Goal: Task Accomplishment & Management: Manage account settings

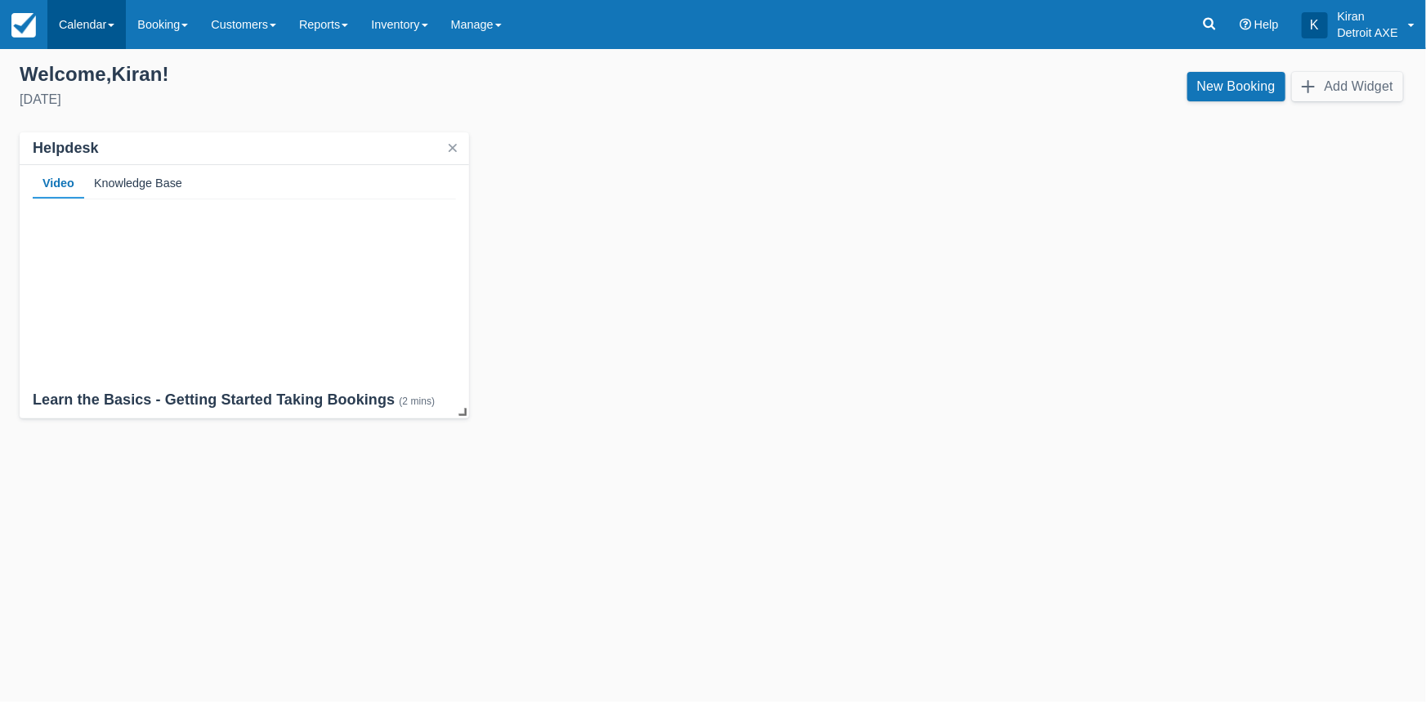
click at [114, 25] on span at bounding box center [111, 25] width 7 height 3
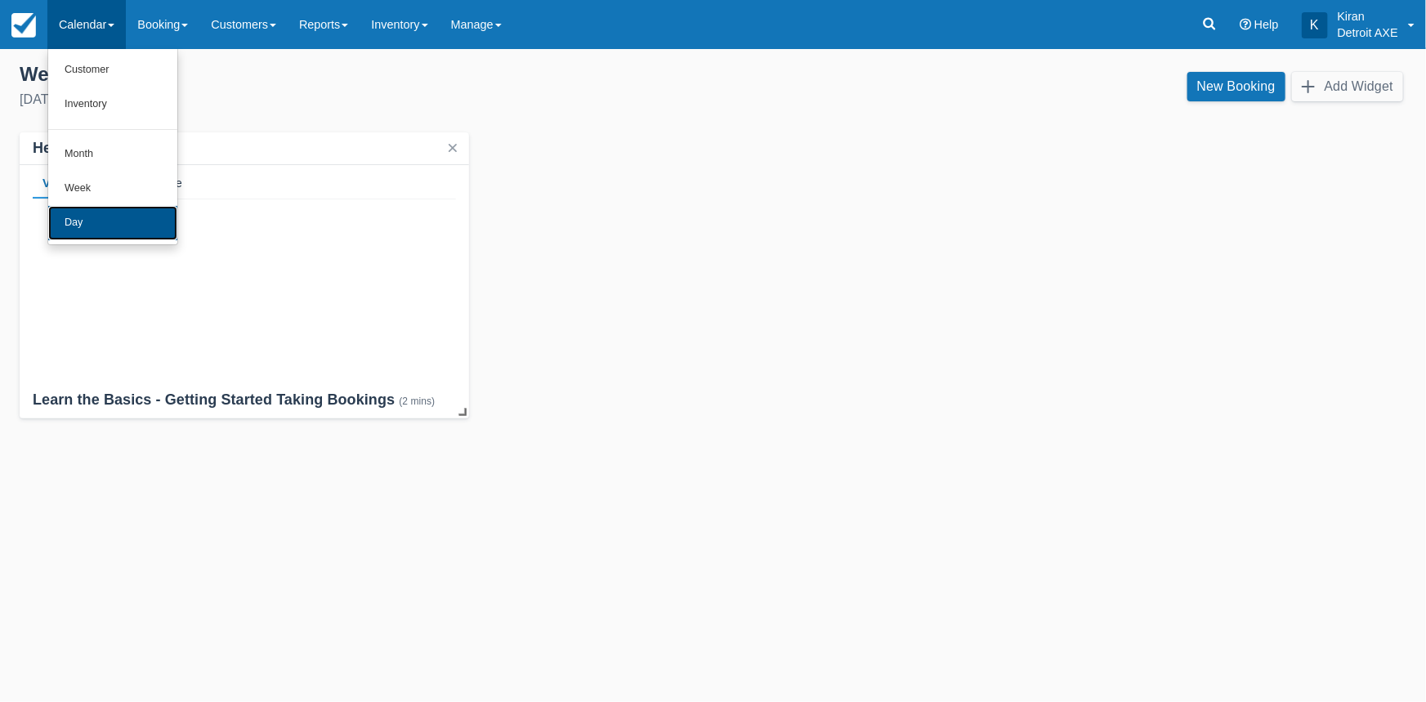
click at [97, 219] on link "Day" at bounding box center [112, 223] width 129 height 34
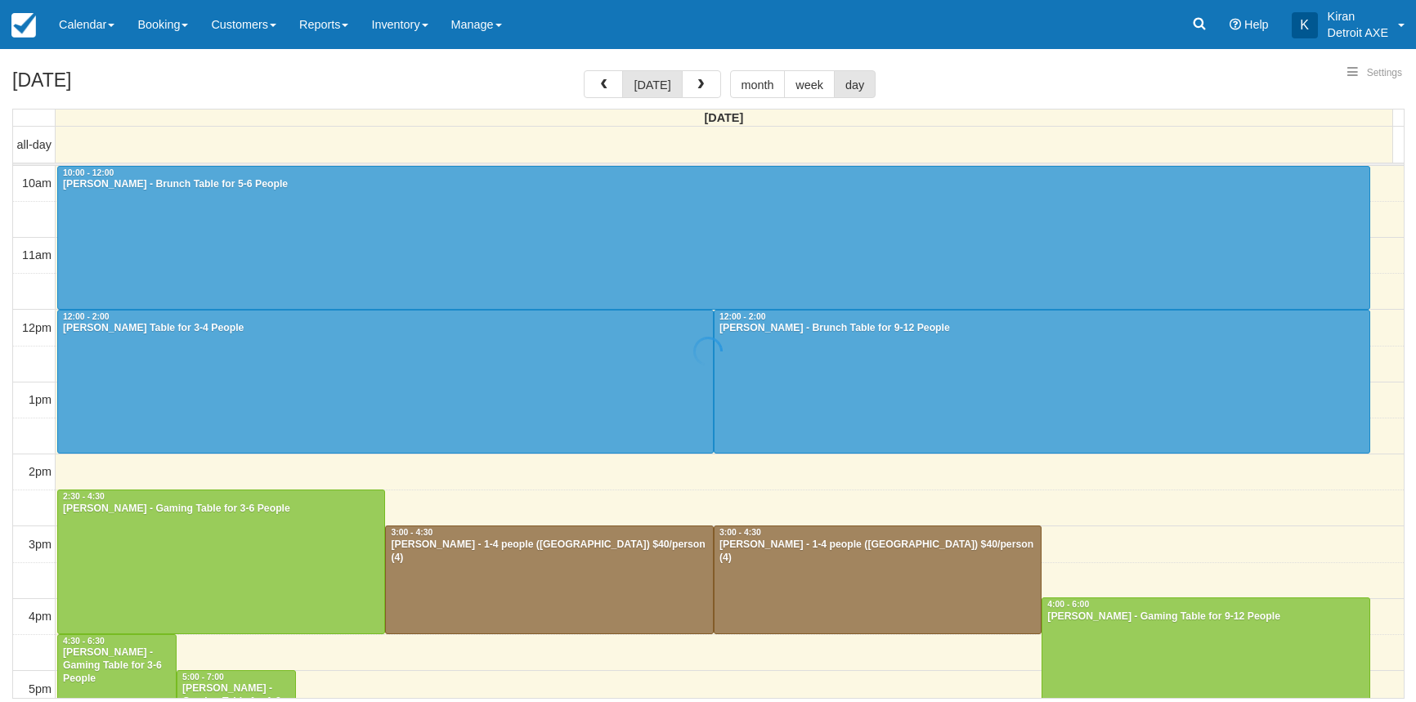
select select
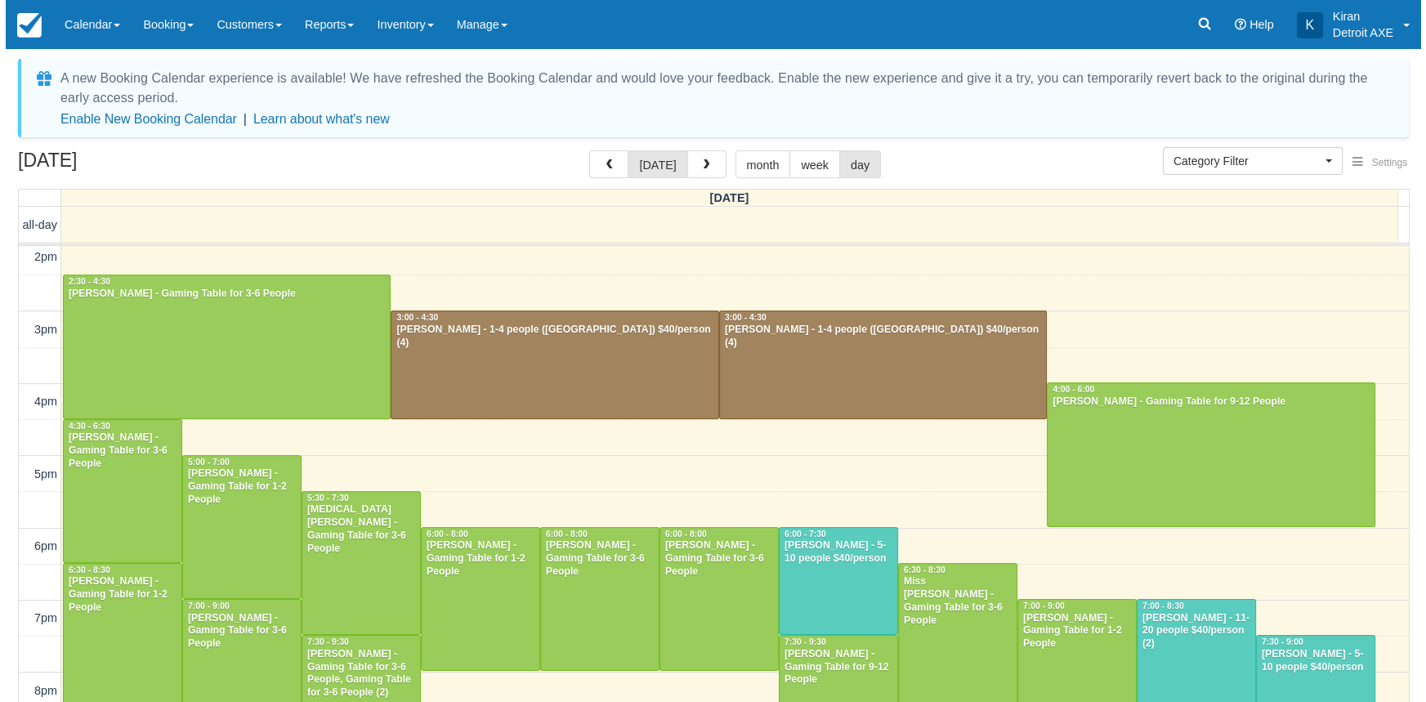
scroll to position [297, 0]
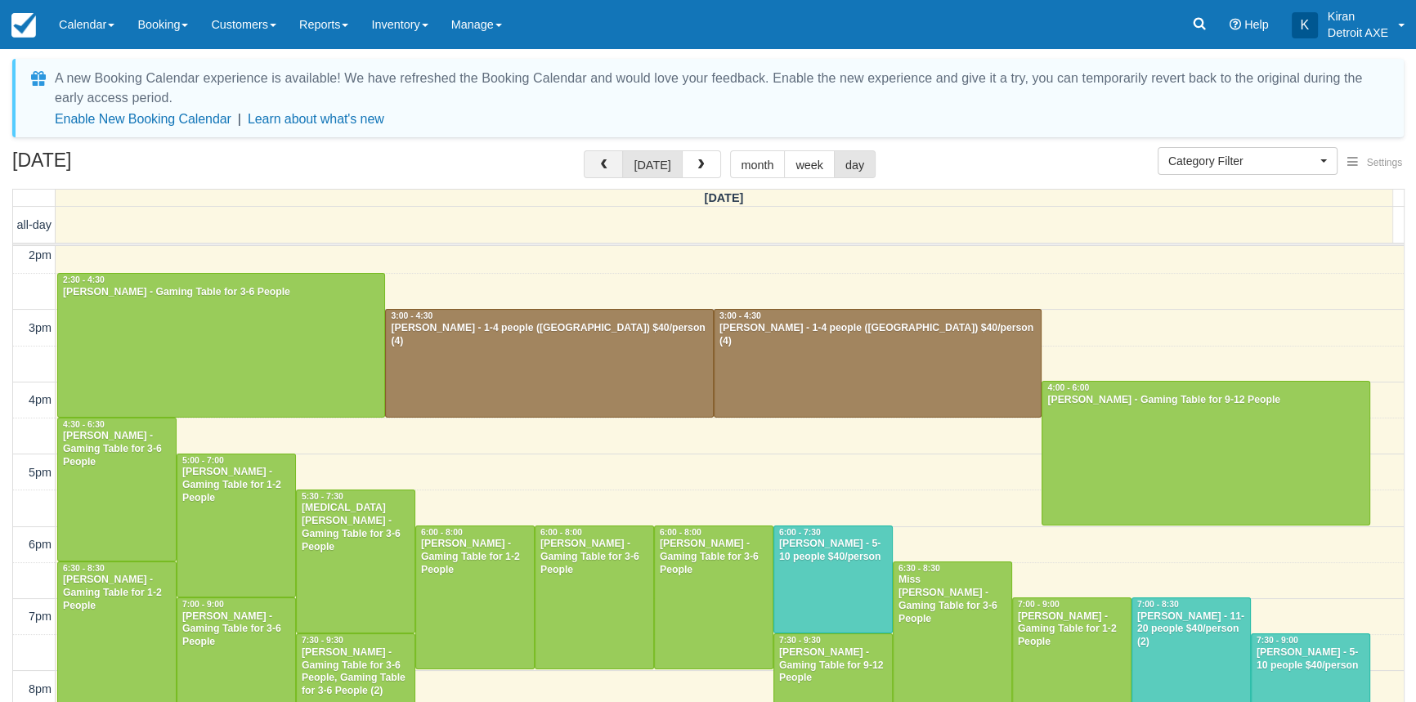
click at [609, 163] on span "button" at bounding box center [603, 164] width 11 height 11
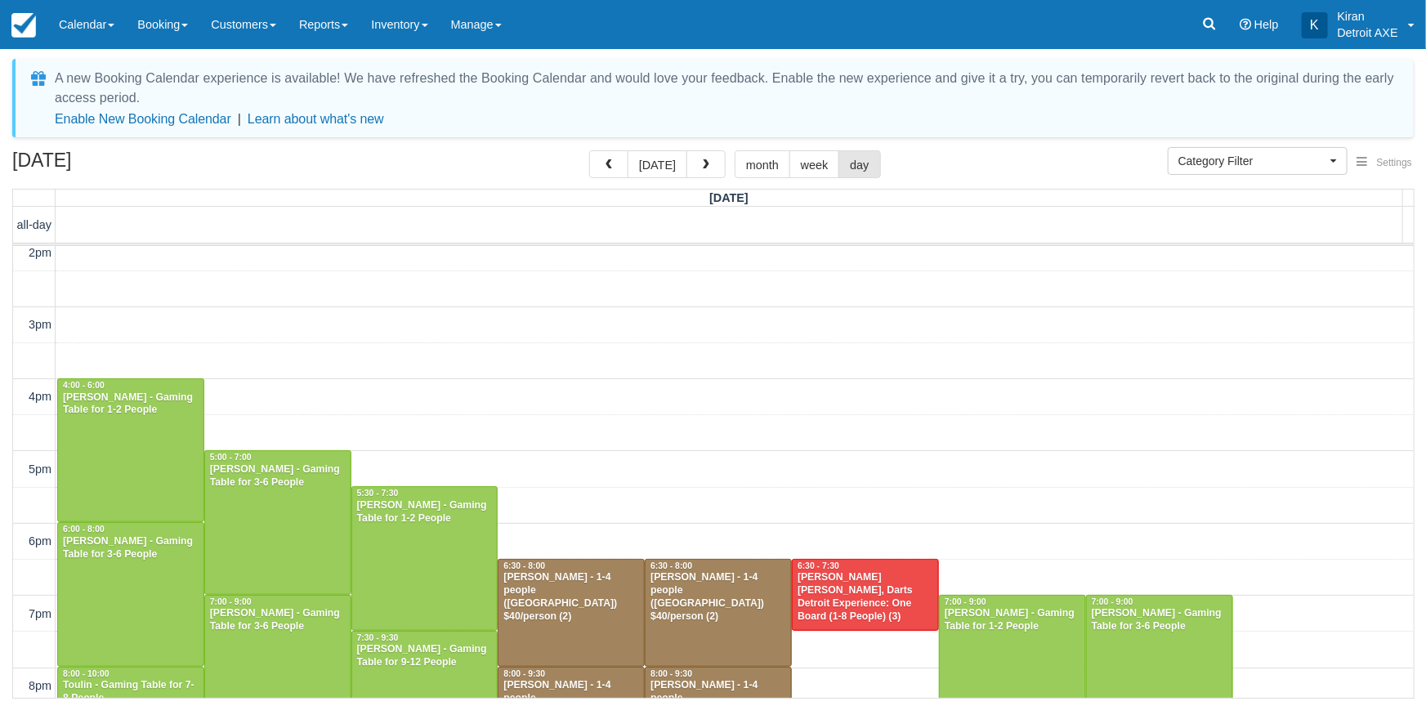
scroll to position [297, 0]
